Goal: Task Accomplishment & Management: Use online tool/utility

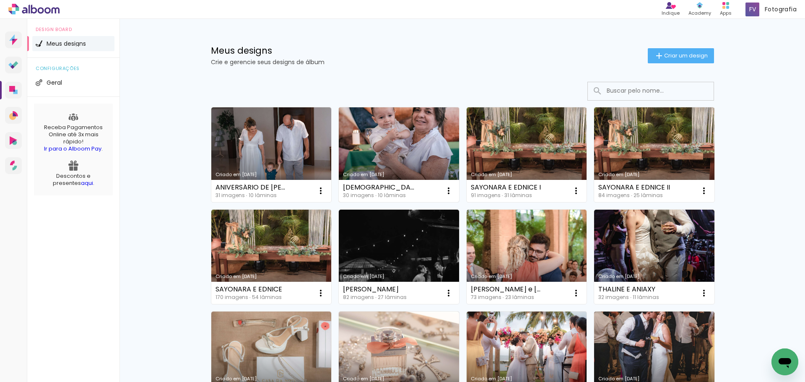
click at [384, 142] on link "Criado em [DATE]" at bounding box center [399, 154] width 120 height 95
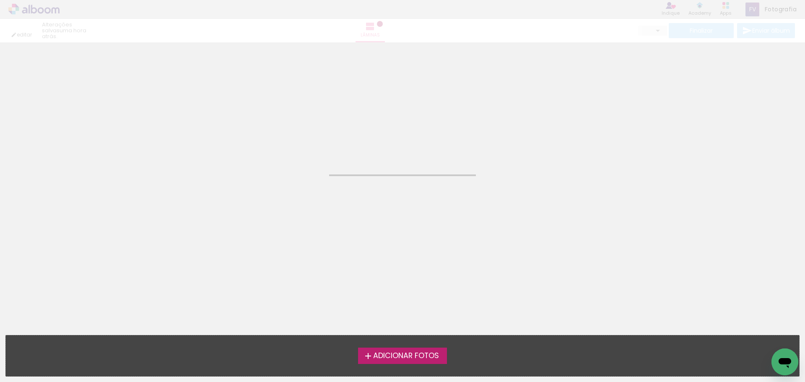
click at [384, 142] on neon-animated-pages "Confirmar Cancelar" at bounding box center [402, 212] width 805 height 340
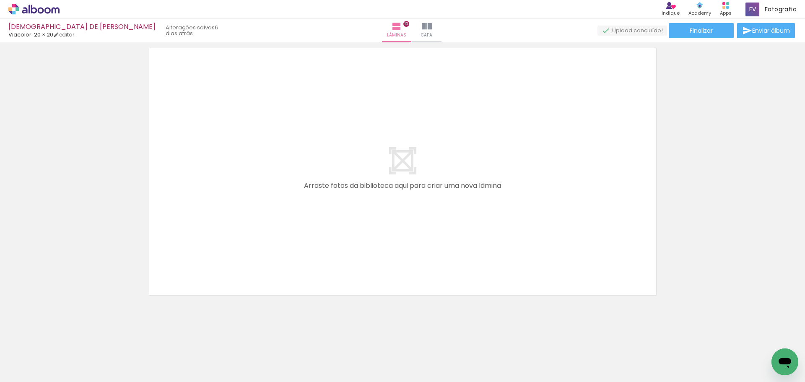
scroll to position [2835, 0]
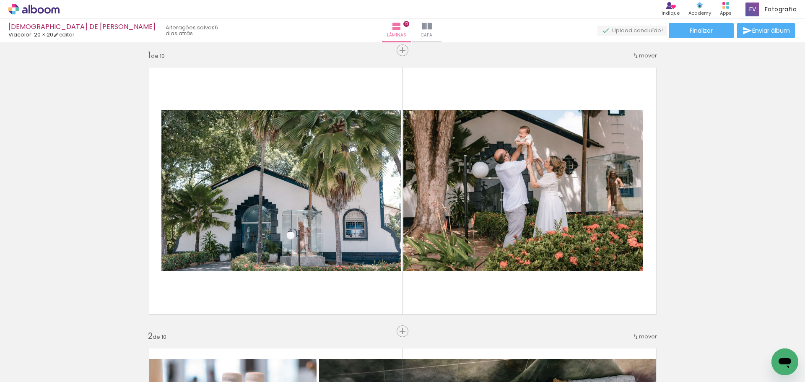
scroll to position [0, 0]
